Goal: Information Seeking & Learning: Understand process/instructions

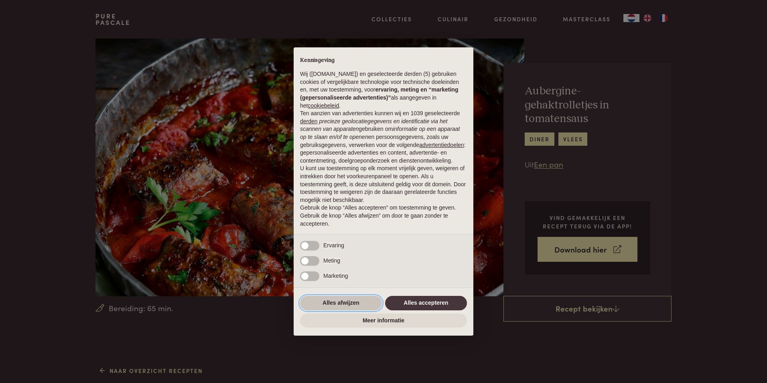
click at [345, 300] on button "Alles afwijzen" at bounding box center [341, 303] width 82 height 14
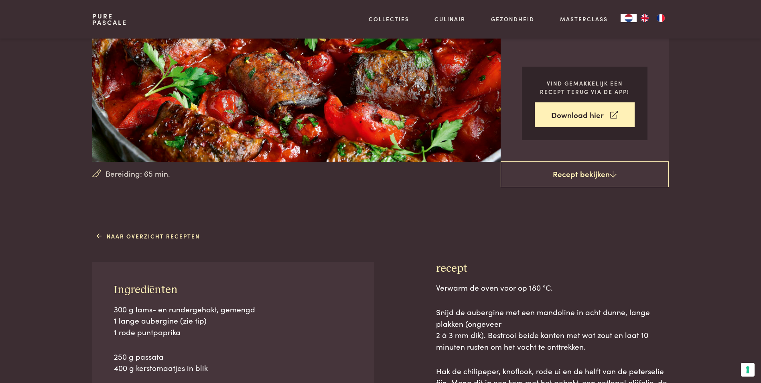
scroll to position [120, 0]
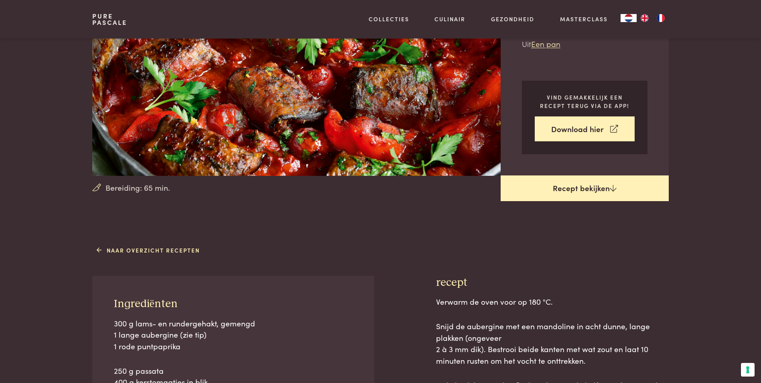
click at [574, 187] on link "Recept bekijken" at bounding box center [584, 188] width 168 height 26
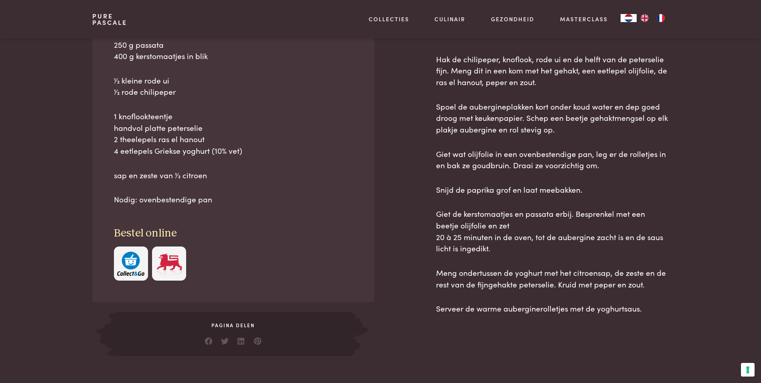
scroll to position [458, 0]
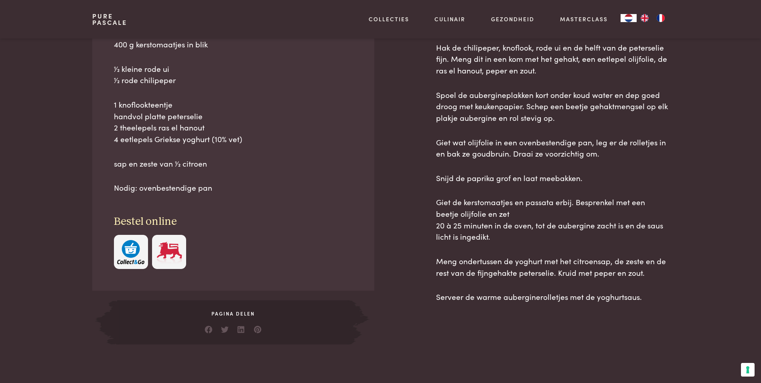
drag, startPoint x: 437, startPoint y: 79, endPoint x: 641, endPoint y: 300, distance: 300.8
click at [641, 300] on div "recept Verwarm de oven voor op 180 °C. Snijd de aubergine met een mandoline in …" at bounding box center [552, 141] width 233 height 406
copy div "loremi Dolorsi am cons adip el 487 °S. Doeiu te incididun utl etd magnaaliq en …"
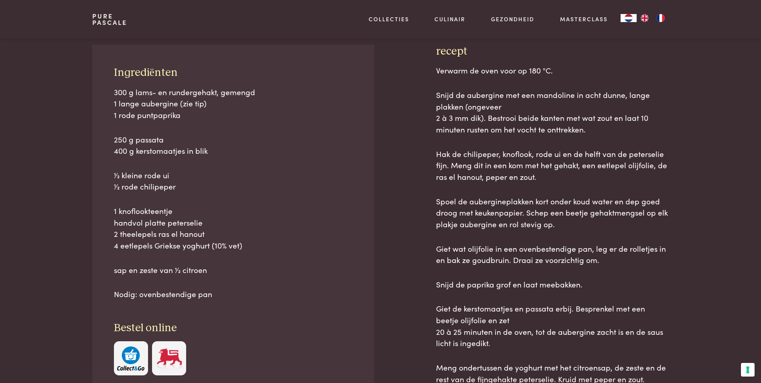
scroll to position [337, 0]
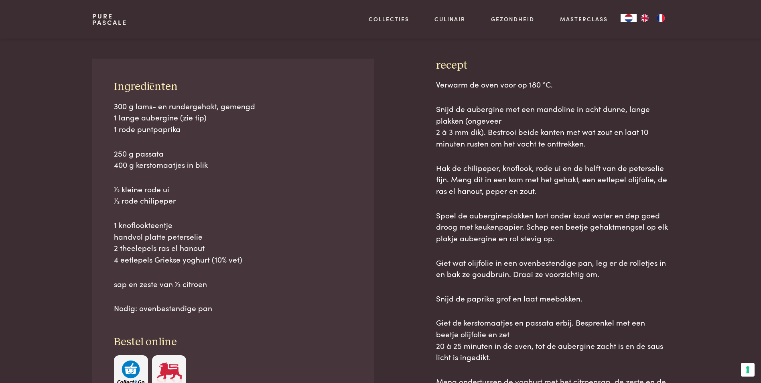
drag, startPoint x: 114, startPoint y: 105, endPoint x: 207, endPoint y: 277, distance: 195.2
click at [207, 277] on div "300 g lams- en rundergehakt, gemengd 1 lange aubergine (zie tip) 1 rode puntpap…" at bounding box center [233, 206] width 239 height 213
copy div "300 g lams- en rundergehakt, gemengd 1 lange aubergine (zie tip) 1 rode puntpap…"
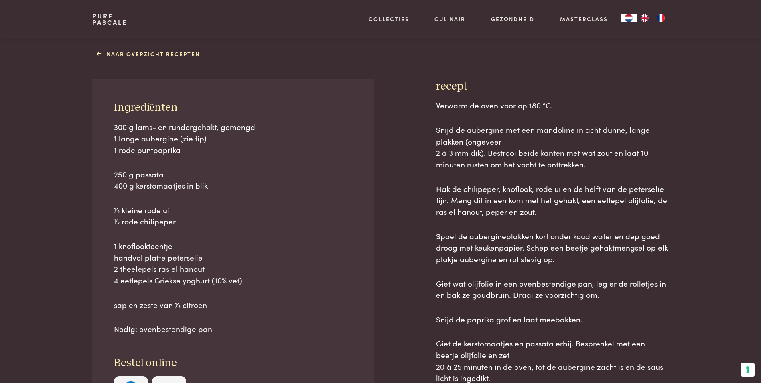
scroll to position [361, 0]
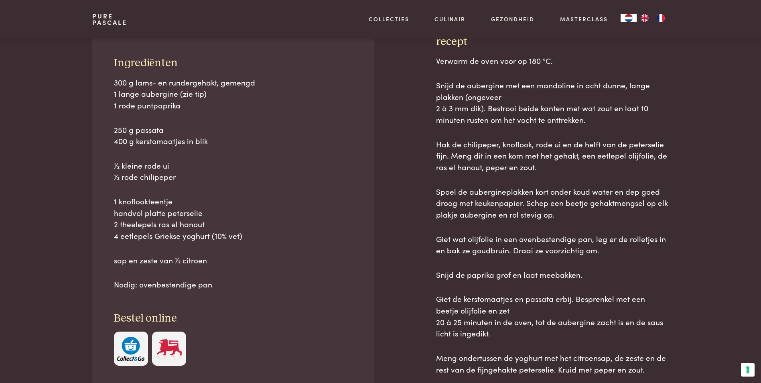
copy div "300 g lams- en rundergehakt, gemengd 1 lange aubergine (zie tip) 1 rode puntpap…"
